Goal: Contribute content: Contribute content

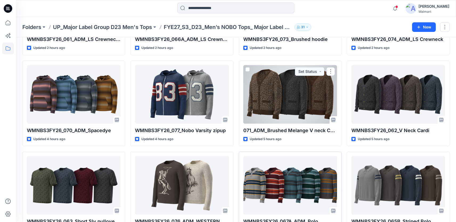
scroll to position [129, 0]
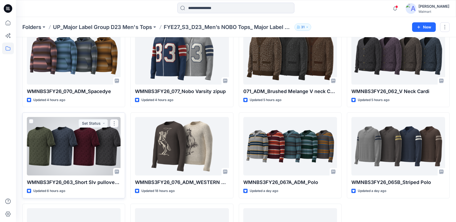
click at [101, 145] on div at bounding box center [74, 146] width 94 height 59
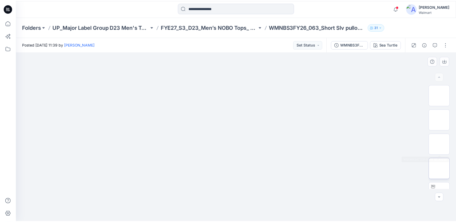
scroll to position [79, 0]
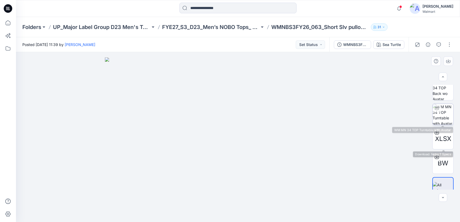
click at [445, 120] on img at bounding box center [443, 114] width 21 height 21
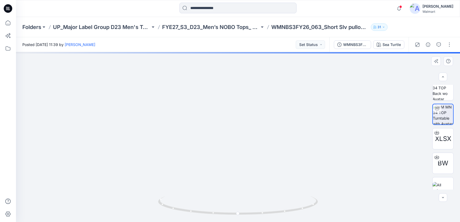
drag, startPoint x: 233, startPoint y: 77, endPoint x: 234, endPoint y: 110, distance: 33.0
click at [234, 110] on img at bounding box center [238, 131] width 238 height 182
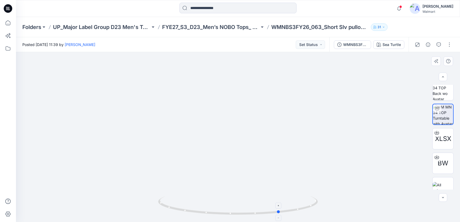
drag, startPoint x: 273, startPoint y: 213, endPoint x: 315, endPoint y: 204, distance: 43.1
click at [315, 204] on icon at bounding box center [238, 207] width 161 height 20
drag, startPoint x: 286, startPoint y: 212, endPoint x: 305, endPoint y: 206, distance: 19.5
click at [305, 206] on icon at bounding box center [238, 207] width 161 height 20
drag, startPoint x: 274, startPoint y: 212, endPoint x: 313, endPoint y: 207, distance: 39.5
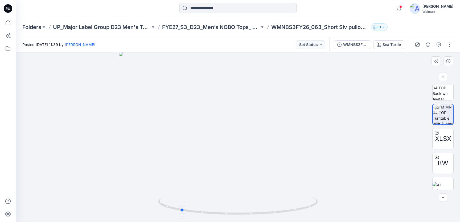
click at [313, 207] on icon at bounding box center [238, 207] width 161 height 20
drag, startPoint x: 313, startPoint y: 207, endPoint x: 304, endPoint y: 209, distance: 9.3
click at [304, 209] on icon at bounding box center [238, 207] width 161 height 20
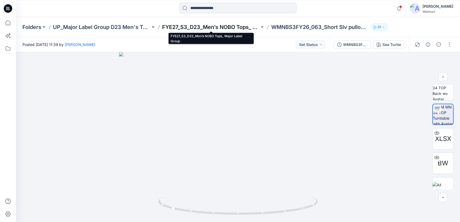
click at [214, 25] on p "FYE27_S3_D23_Men’s NOBO Tops_ Major Label Group" at bounding box center [210, 26] width 97 height 7
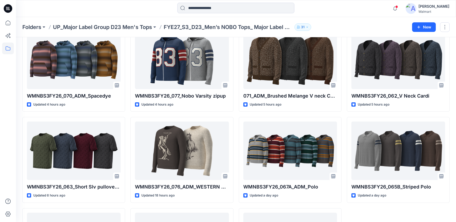
scroll to position [165, 0]
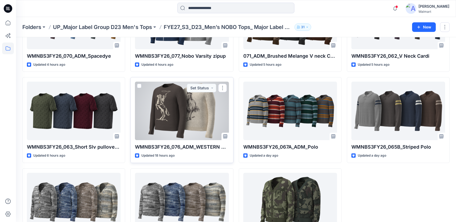
click at [186, 119] on div at bounding box center [182, 111] width 94 height 59
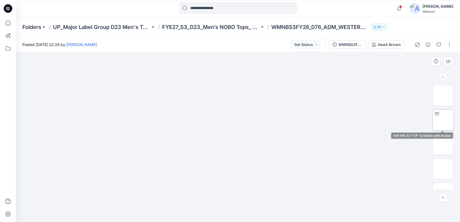
click at [443, 120] on img at bounding box center [443, 120] width 0 height 0
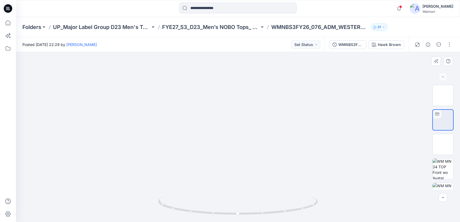
drag, startPoint x: 239, startPoint y: 86, endPoint x: 240, endPoint y: 123, distance: 36.8
click at [240, 44] on img at bounding box center [238, 44] width 261 height 0
click at [200, 48] on img at bounding box center [238, 48] width 238 height 0
drag, startPoint x: 277, startPoint y: 213, endPoint x: 325, endPoint y: 202, distance: 49.1
click at [325, 202] on div at bounding box center [238, 137] width 444 height 170
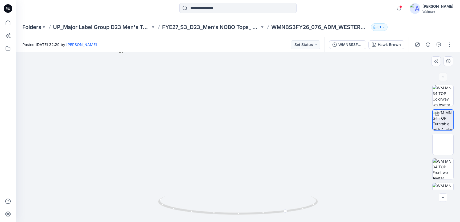
drag, startPoint x: 199, startPoint y: 54, endPoint x: 200, endPoint y: 57, distance: 3.8
click at [200, 57] on img at bounding box center [238, 135] width 238 height 174
drag, startPoint x: 274, startPoint y: 214, endPoint x: 312, endPoint y: 209, distance: 39.3
click at [312, 209] on icon at bounding box center [238, 207] width 161 height 20
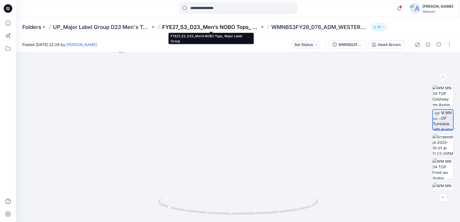
click at [228, 26] on p "FYE27_S3_D23_Men’s NOBO Tops_ Major Label Group" at bounding box center [210, 26] width 97 height 7
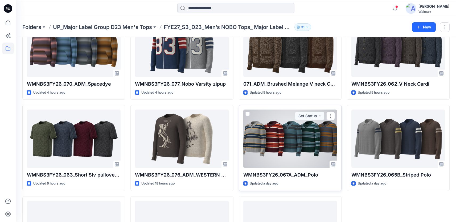
scroll to position [159, 0]
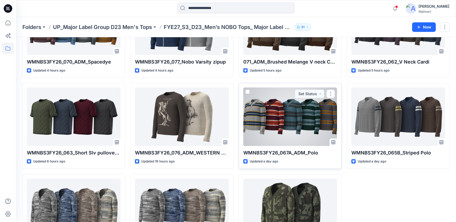
click at [282, 134] on div at bounding box center [290, 117] width 94 height 59
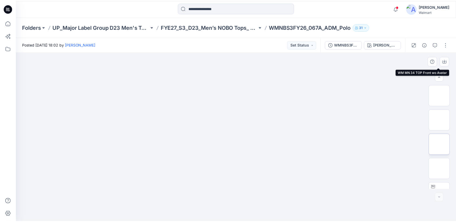
scroll to position [88, 0]
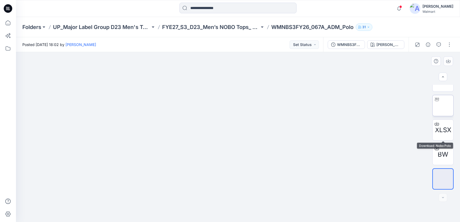
click at [443, 106] on img at bounding box center [443, 106] width 0 height 0
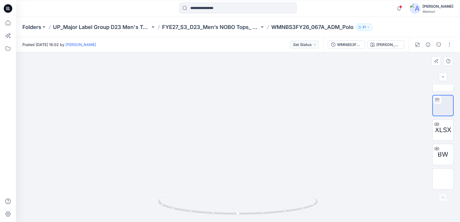
drag, startPoint x: 239, startPoint y: 77, endPoint x: 240, endPoint y: 128, distance: 50.3
click at [240, 52] on img at bounding box center [238, 52] width 261 height 0
click at [245, 133] on img at bounding box center [238, 137] width 238 height 170
drag, startPoint x: 269, startPoint y: 213, endPoint x: 313, endPoint y: 202, distance: 45.4
click at [313, 202] on icon at bounding box center [238, 207] width 161 height 20
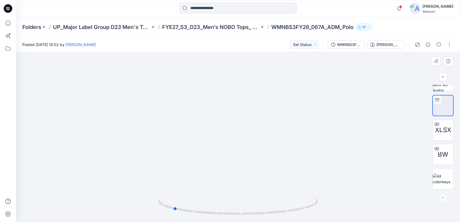
drag, startPoint x: 278, startPoint y: 213, endPoint x: 323, endPoint y: 203, distance: 46.9
click at [323, 203] on div at bounding box center [238, 137] width 444 height 170
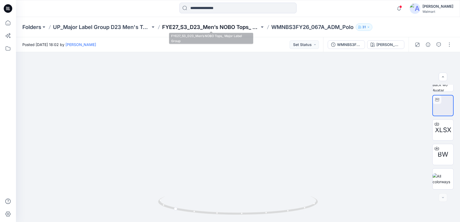
click at [227, 25] on p "FYE27_S3_D23_Men’s NOBO Tops_ Major Label Group" at bounding box center [210, 26] width 97 height 7
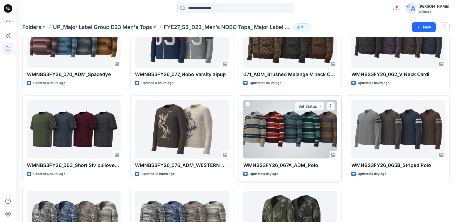
scroll to position [152, 0]
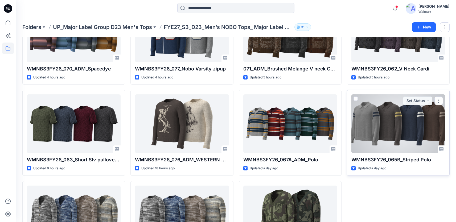
click at [398, 139] on div at bounding box center [399, 124] width 94 height 59
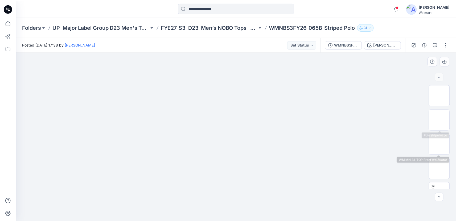
scroll to position [88, 0]
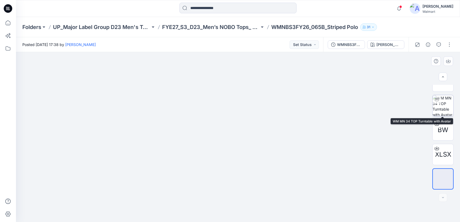
click at [445, 106] on img at bounding box center [443, 105] width 21 height 21
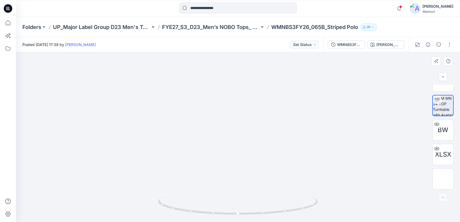
drag, startPoint x: 238, startPoint y: 94, endPoint x: 238, endPoint y: 112, distance: 18.6
click at [238, 32] on img at bounding box center [238, 32] width 284 height 0
drag, startPoint x: 238, startPoint y: 110, endPoint x: 238, endPoint y: 118, distance: 8.0
click at [238, 52] on img at bounding box center [238, 52] width 216 height 0
drag, startPoint x: 266, startPoint y: 211, endPoint x: 315, endPoint y: 207, distance: 49.2
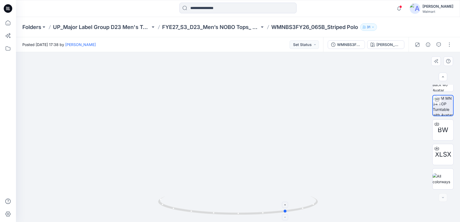
click at [315, 207] on icon at bounding box center [238, 207] width 161 height 20
drag, startPoint x: 267, startPoint y: 213, endPoint x: 312, endPoint y: 207, distance: 45.2
click at [312, 207] on icon at bounding box center [238, 207] width 161 height 20
click at [10, 8] on icon at bounding box center [8, 8] width 9 height 9
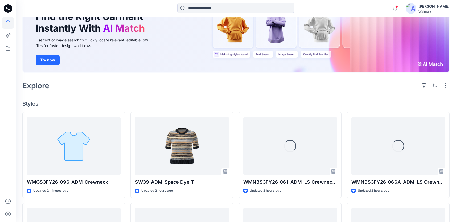
scroll to position [61, 0]
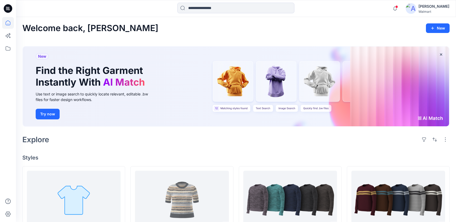
scroll to position [61, 0]
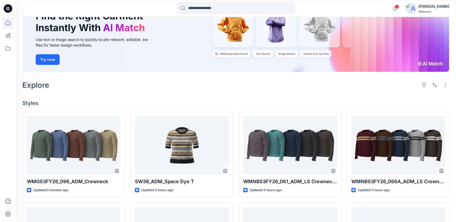
scroll to position [90, 0]
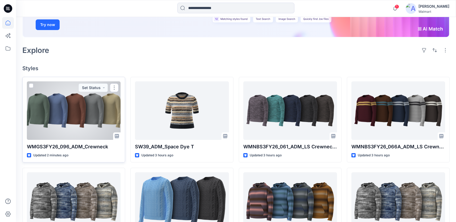
click at [66, 117] on div at bounding box center [74, 111] width 94 height 59
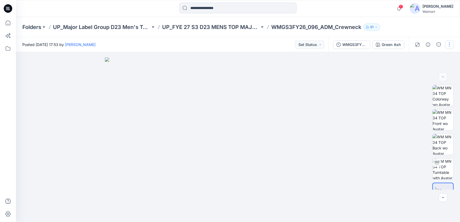
click at [450, 46] on button "button" at bounding box center [449, 44] width 9 height 9
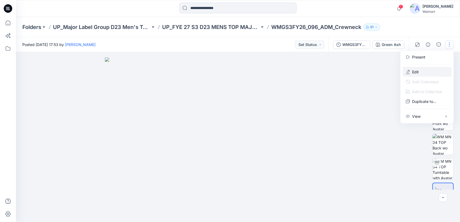
click at [414, 70] on p "Edit" at bounding box center [415, 72] width 7 height 6
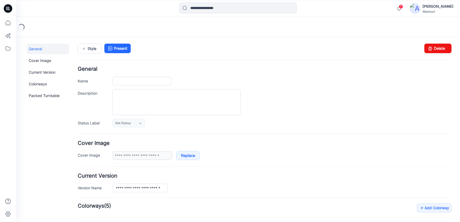
type input "**********"
type input "*********"
type input "**********"
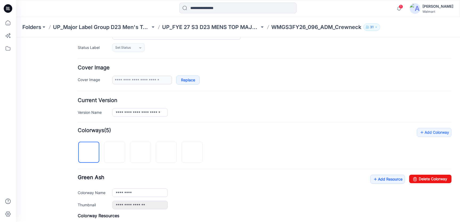
scroll to position [100, 0]
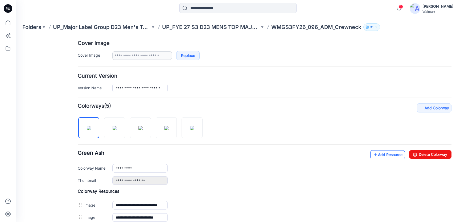
click at [371, 152] on link "Add Resource" at bounding box center [388, 155] width 35 height 9
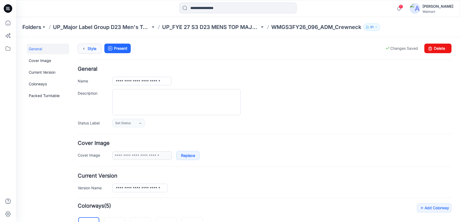
scroll to position [0, 0]
click at [89, 50] on link "Style" at bounding box center [90, 49] width 24 height 10
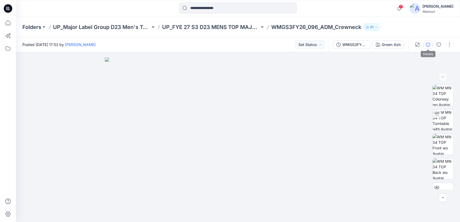
click at [426, 43] on icon "button" at bounding box center [428, 45] width 4 height 4
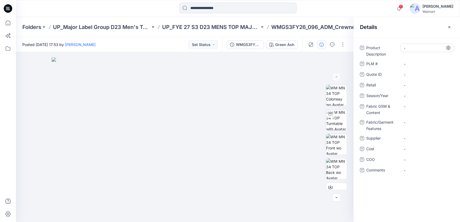
click at [412, 50] on Description "-" at bounding box center [427, 48] width 46 height 6
type textarea "**********"
click at [409, 97] on span "-" at bounding box center [427, 96] width 46 height 6
type textarea "**********"
click at [410, 108] on Content "-" at bounding box center [427, 107] width 46 height 6
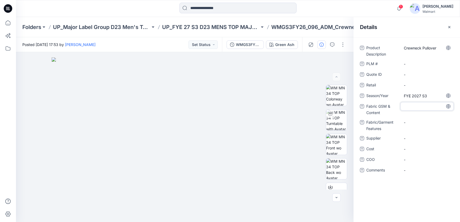
paste textarea "**********"
type textarea "**********"
click at [408, 123] on div "-" at bounding box center [427, 122] width 53 height 9
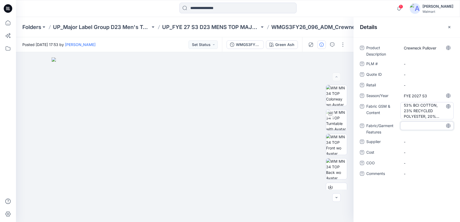
click at [404, 104] on div "53% BCI COTTON, 23% RECYCLED POLYESTER, 20% NYLON, 4% ELASTANE" at bounding box center [427, 110] width 53 height 17
click at [404, 107] on textarea "**********" at bounding box center [427, 110] width 53 height 17
type textarea "**********"
click at [430, 126] on Features "-" at bounding box center [427, 126] width 46 height 6
type textarea "**********"
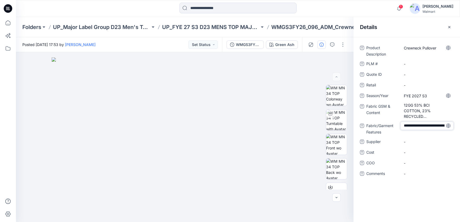
scroll to position [10, 0]
click at [407, 144] on span "-" at bounding box center [427, 142] width 46 height 6
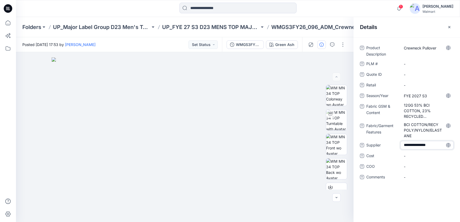
type textarea "**********"
click at [409, 166] on span "-" at bounding box center [427, 167] width 46 height 6
type textarea "**********"
click at [402, 206] on div "Product Description Crewneck Pullover PLM # - Quote ID - Retail - Season/Year F…" at bounding box center [407, 129] width 107 height 185
click at [450, 26] on icon "button" at bounding box center [450, 27] width 4 height 4
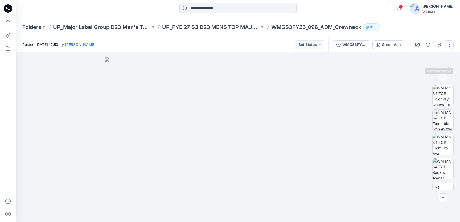
click at [448, 47] on button "button" at bounding box center [449, 44] width 9 height 9
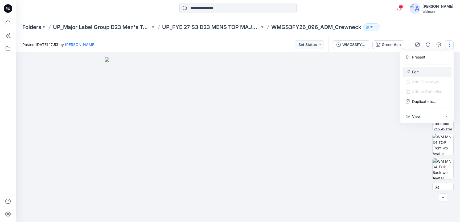
click at [418, 71] on p "Edit" at bounding box center [415, 72] width 7 height 6
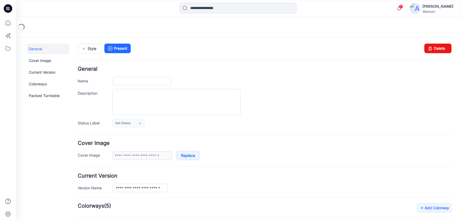
type input "**********"
type input "*********"
type input "**********"
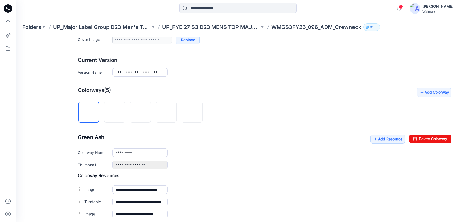
scroll to position [123, 0]
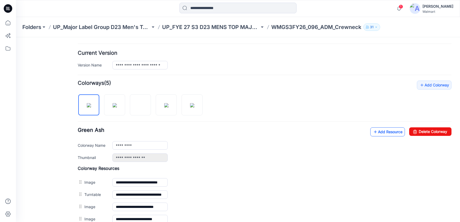
click at [373, 130] on icon at bounding box center [375, 132] width 5 height 9
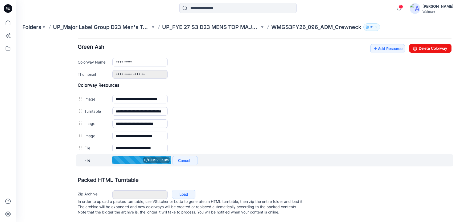
scroll to position [212, 0]
click at [147, 156] on input "**********" at bounding box center [139, 160] width 55 height 9
type input "*****"
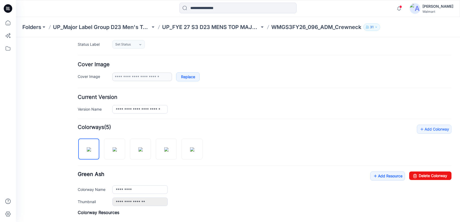
scroll to position [207, 0]
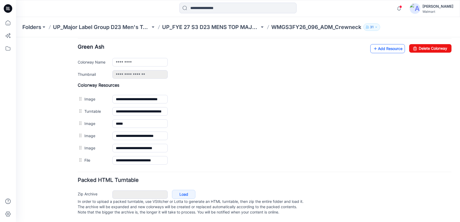
click at [375, 48] on link "Add Resource" at bounding box center [388, 48] width 35 height 9
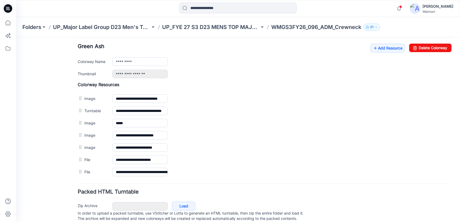
scroll to position [0, 0]
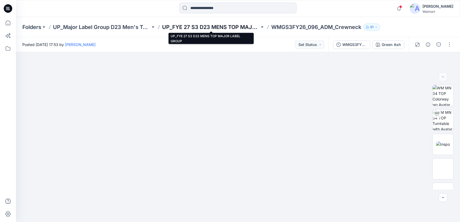
click at [197, 24] on p "UP_FYE 27 S3 D23 MENS TOP MAJOR LABEL GROUP" at bounding box center [210, 26] width 97 height 7
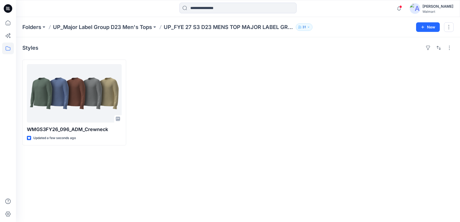
click at [7, 6] on icon at bounding box center [8, 8] width 9 height 9
